Goal: Task Accomplishment & Management: Manage account settings

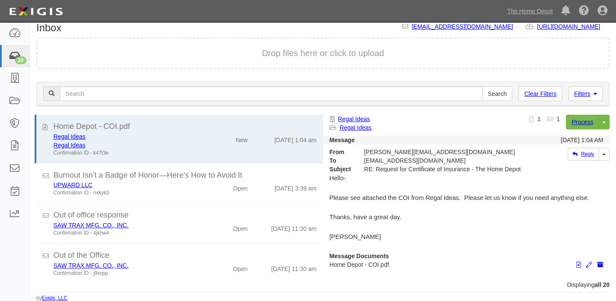
scroll to position [272, 0]
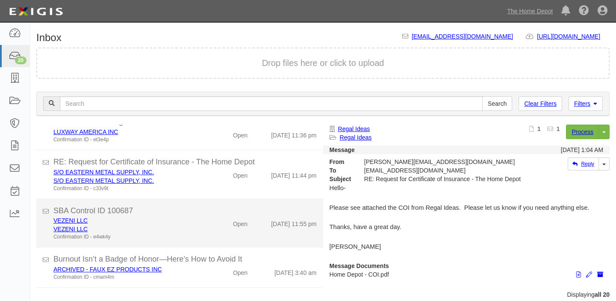
scroll to position [677, 0]
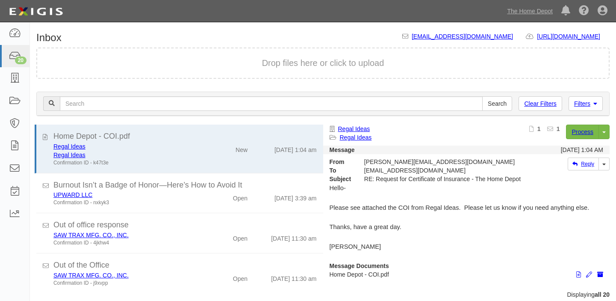
scroll to position [10, 0]
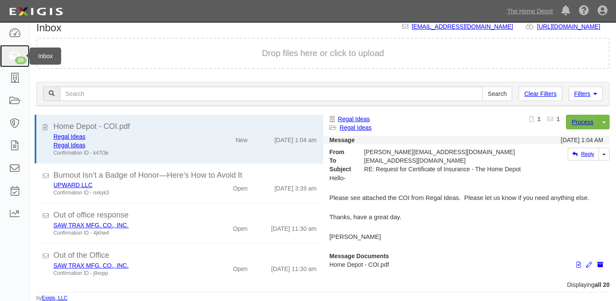
click at [16, 54] on icon at bounding box center [15, 56] width 12 height 10
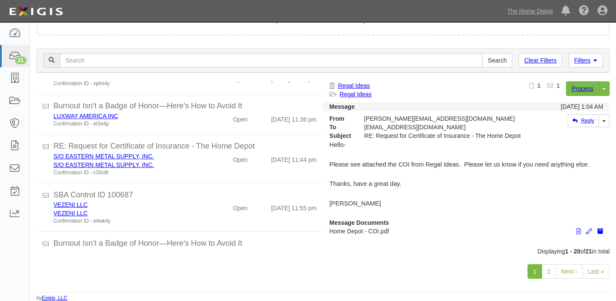
scroll to position [677, 0]
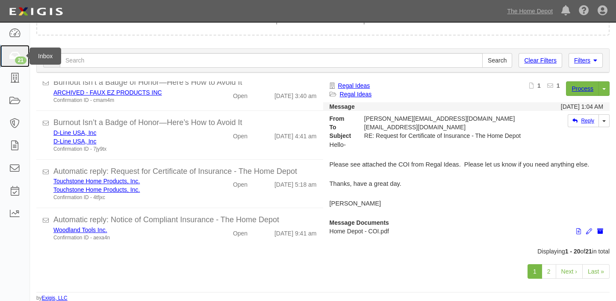
click at [8, 51] on link "21" at bounding box center [15, 56] width 30 height 23
